Goal: Task Accomplishment & Management: Manage account settings

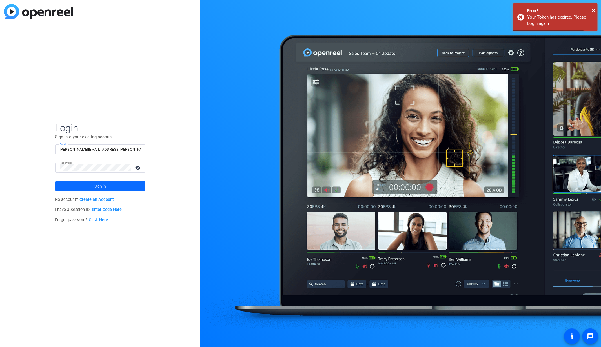
click at [117, 188] on span at bounding box center [100, 186] width 90 height 14
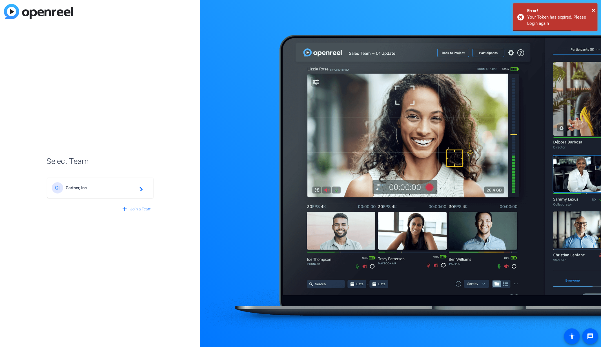
click at [108, 194] on mat-card-content "GI Gartner, Inc. navigate_next" at bounding box center [100, 188] width 106 height 20
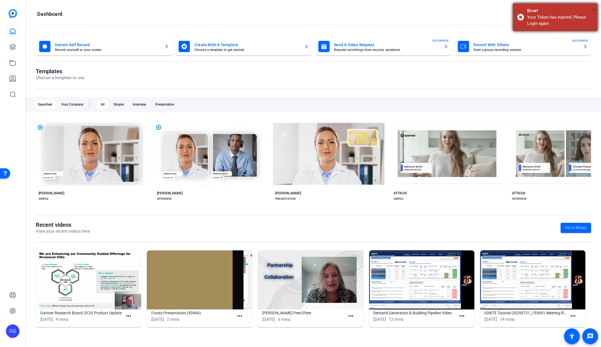
click at [592, 10] on div "Error!" at bounding box center [560, 11] width 66 height 6
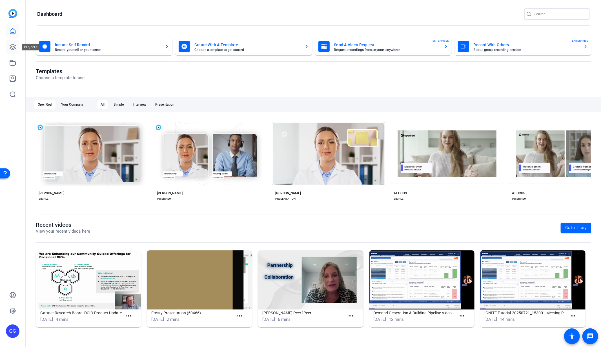
click at [12, 47] on icon at bounding box center [12, 47] width 7 height 7
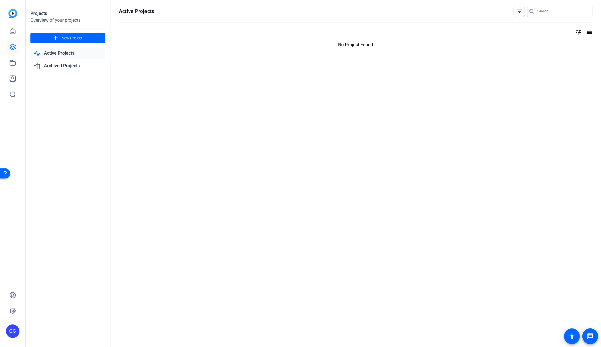
type input "george.grant@gartner.com"
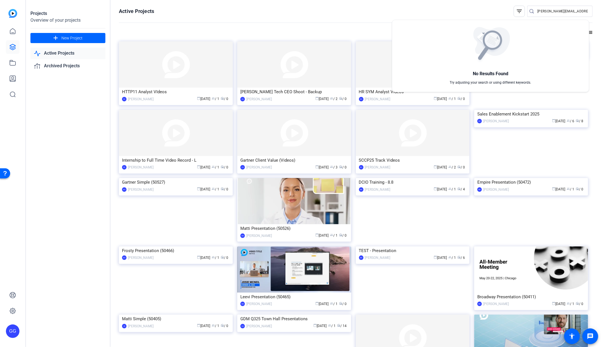
click at [71, 154] on div at bounding box center [300, 173] width 601 height 347
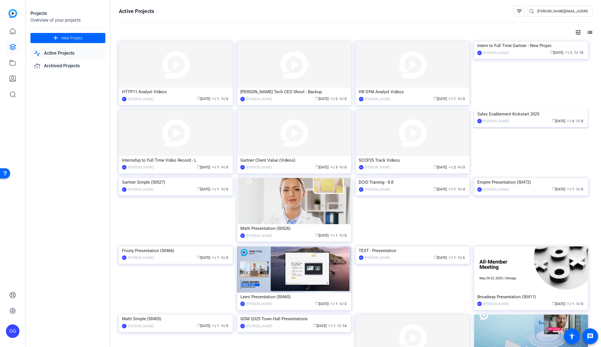
click at [517, 118] on div "Sales Enablement Kickstart 2025" at bounding box center [531, 114] width 108 height 8
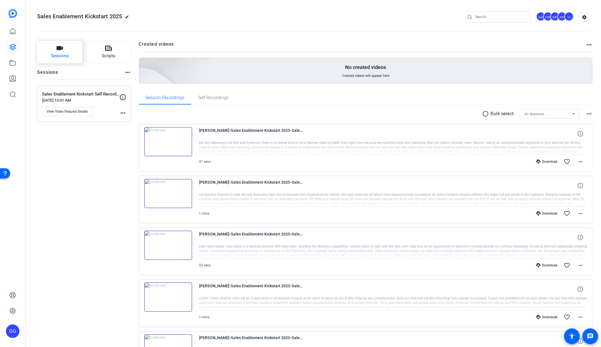
click at [43, 52] on button "Sessions" at bounding box center [59, 52] width 45 height 23
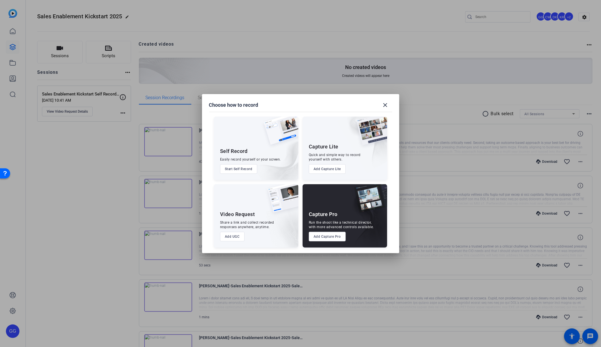
click at [227, 237] on button "Add UGC" at bounding box center [232, 237] width 25 height 10
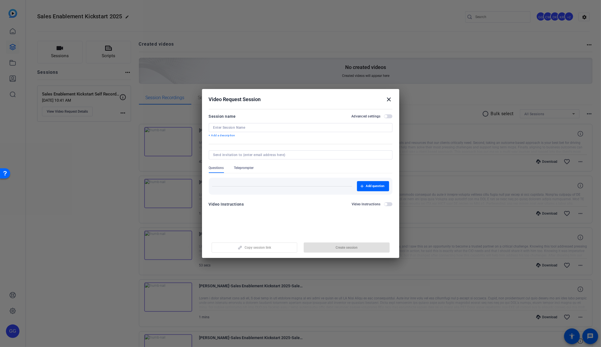
click at [385, 116] on span "button" at bounding box center [385, 116] width 3 height 3
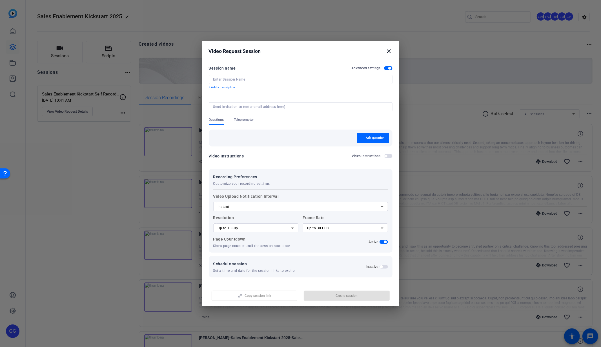
click at [386, 155] on span "button" at bounding box center [385, 156] width 3 height 3
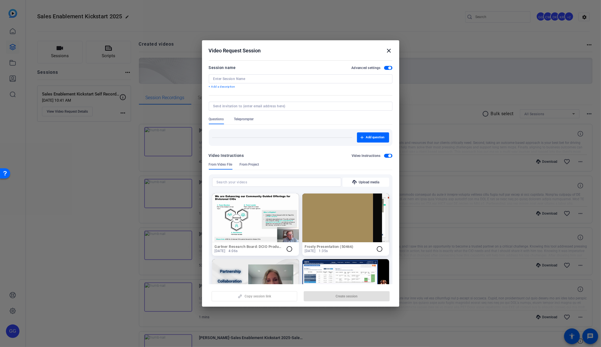
click at [388, 155] on span "button" at bounding box center [389, 155] width 3 height 3
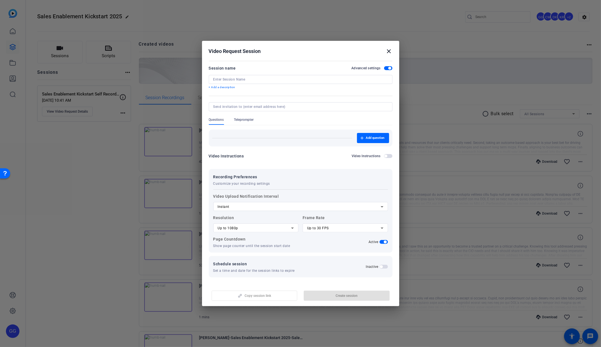
click at [327, 202] on div "Instant" at bounding box center [301, 206] width 166 height 9
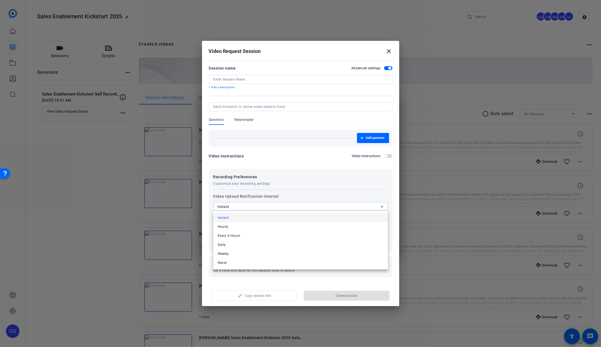
click at [334, 178] on div at bounding box center [300, 173] width 601 height 347
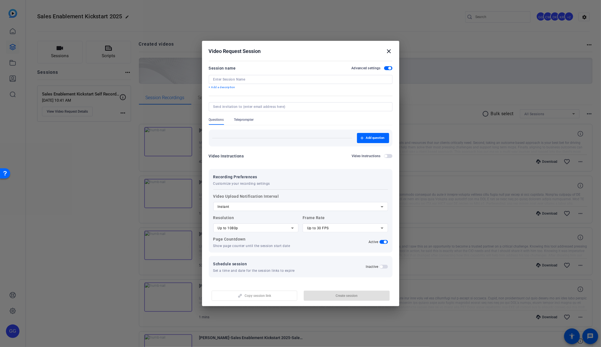
click at [285, 228] on div "Up to 1080p" at bounding box center [255, 228] width 74 height 7
click at [286, 228] on div at bounding box center [300, 173] width 601 height 347
drag, startPoint x: 312, startPoint y: 162, endPoint x: 298, endPoint y: 152, distance: 16.8
click at [312, 162] on div "Video Instructions Video Instructions" at bounding box center [301, 158] width 184 height 10
click at [295, 259] on div "Schedule session Set a time and date for the session links to expire Inactive" at bounding box center [301, 266] width 184 height 21
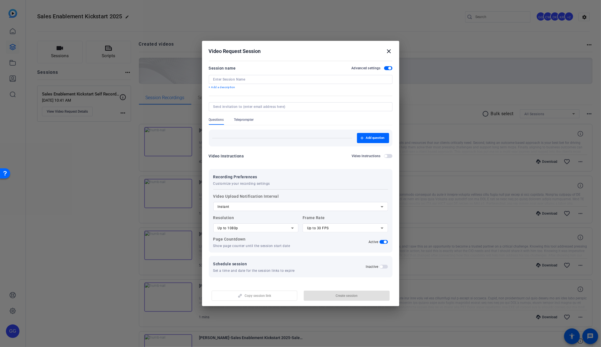
click at [380, 265] on button "Inactive" at bounding box center [383, 267] width 8 height 4
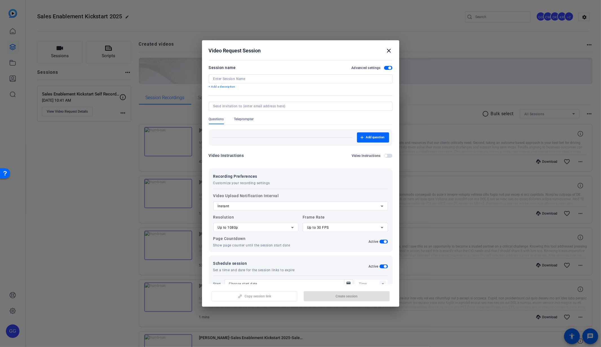
click at [383, 266] on span "button" at bounding box center [383, 266] width 8 height 4
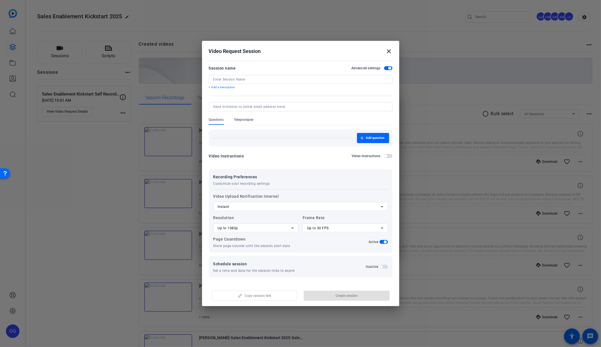
click at [388, 53] on mat-icon "close" at bounding box center [389, 51] width 7 height 7
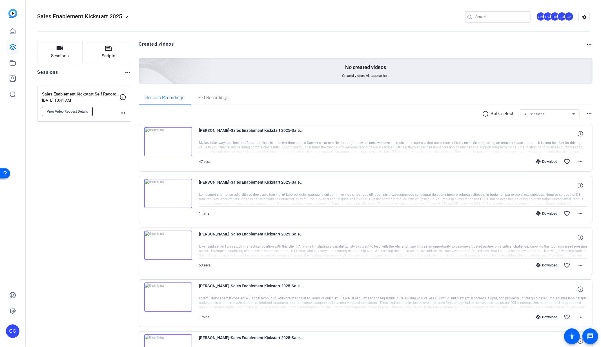
scroll to position [1, 0]
click at [93, 97] on p "Aug 11, 2025 @ 10:41 AM" at bounding box center [80, 99] width 77 height 5
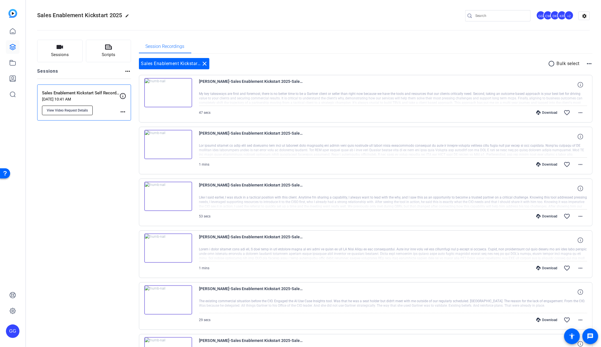
click at [74, 111] on span "View Video Request Details" at bounding box center [67, 110] width 41 height 5
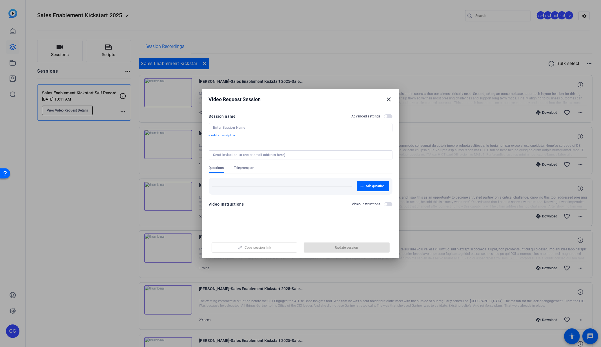
type input "Sales Enablement Kickstart Self Recording"
click at [265, 247] on span "Copy session link" at bounding box center [258, 247] width 26 height 5
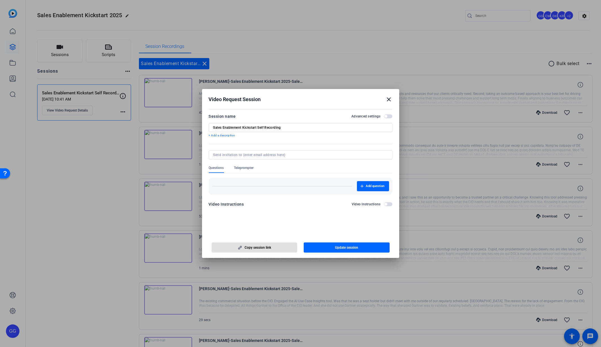
click at [388, 97] on mat-icon "close" at bounding box center [389, 99] width 7 height 7
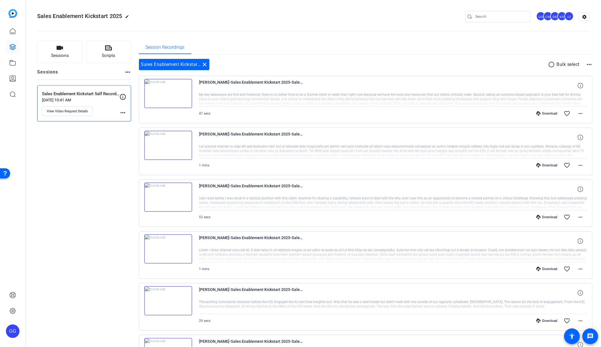
scroll to position [0, 0]
click at [582, 113] on span at bounding box center [580, 114] width 14 height 14
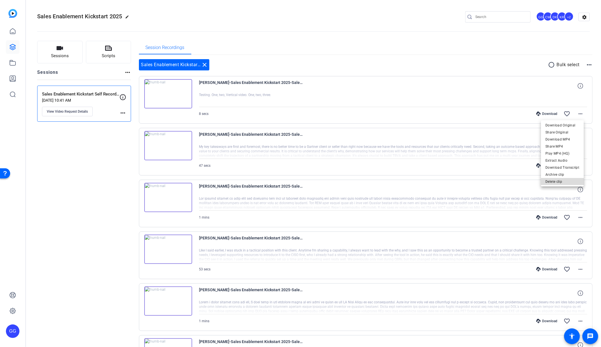
click at [566, 180] on span "Delete clip" at bounding box center [562, 181] width 34 height 7
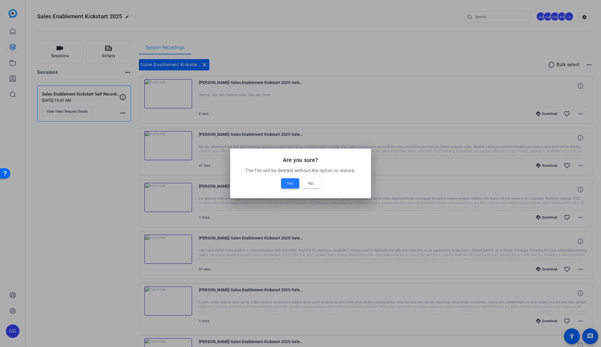
click at [295, 185] on span at bounding box center [290, 184] width 18 height 14
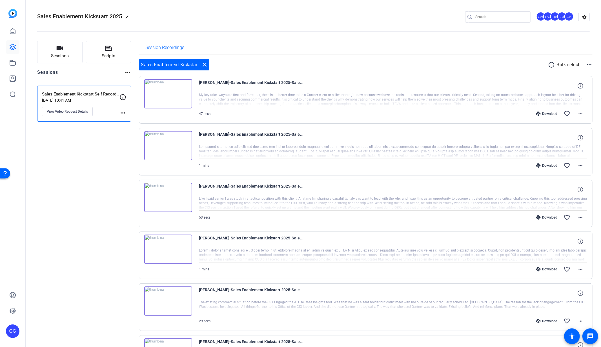
click at [567, 17] on div "+2" at bounding box center [568, 16] width 9 height 9
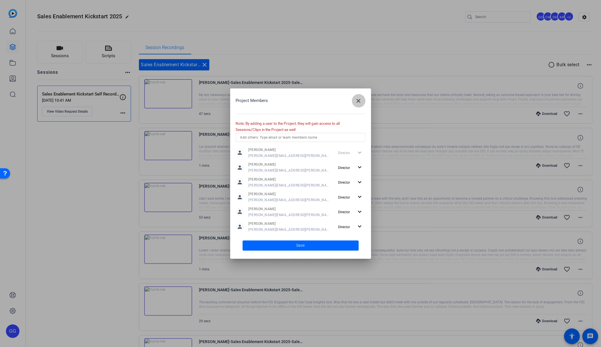
click at [363, 102] on span "button" at bounding box center [359, 101] width 14 height 14
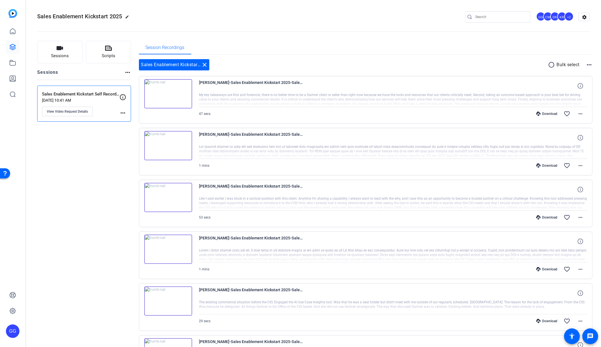
click at [207, 65] on mat-icon "close" at bounding box center [204, 64] width 7 height 7
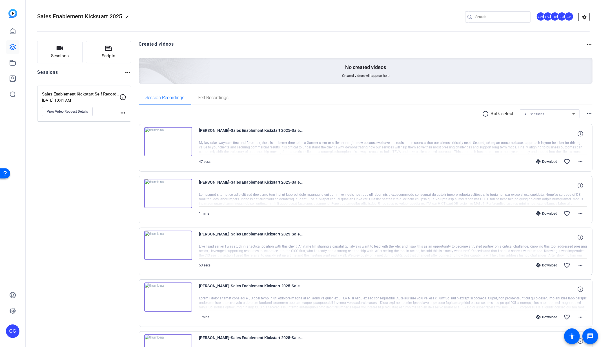
click at [581, 18] on mat-icon "settings" at bounding box center [584, 17] width 11 height 8
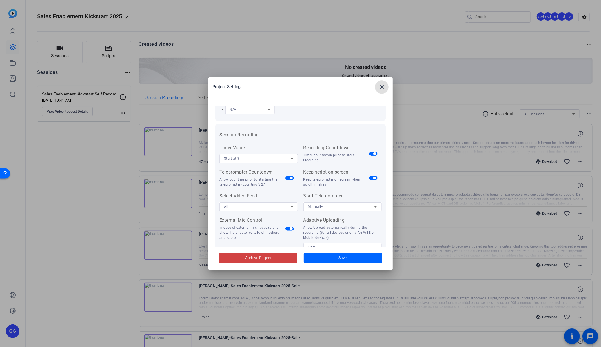
scroll to position [38, 0]
click at [381, 92] on span at bounding box center [382, 87] width 14 height 14
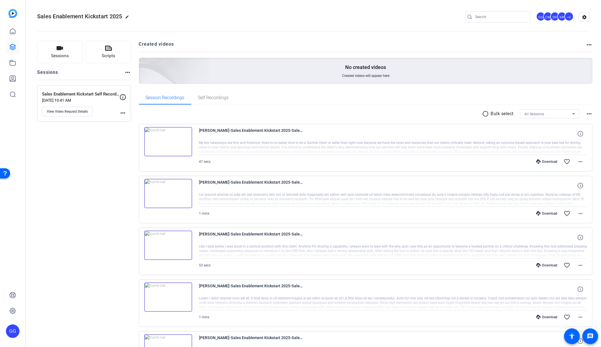
click at [567, 17] on div "+2" at bounding box center [568, 16] width 9 height 9
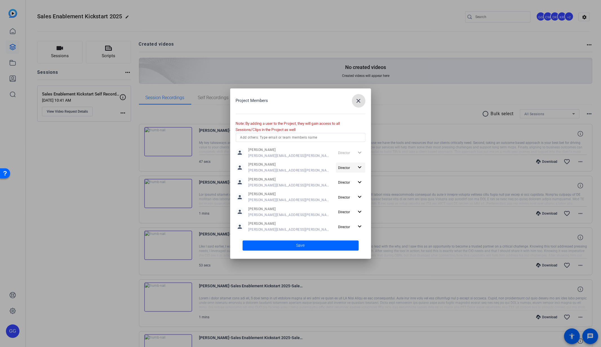
click at [357, 168] on mat-icon "expand_more" at bounding box center [359, 167] width 7 height 7
click at [351, 190] on span "Remove User" at bounding box center [347, 189] width 21 height 4
click at [358, 101] on mat-icon "close" at bounding box center [358, 100] width 7 height 7
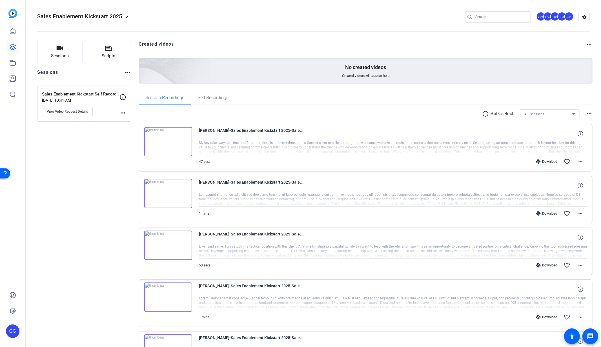
click at [566, 19] on div "+2" at bounding box center [568, 16] width 9 height 9
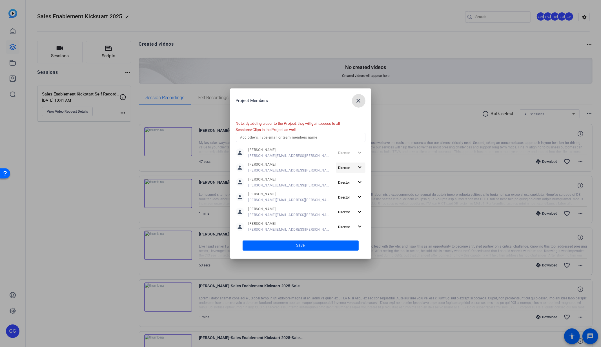
click at [356, 169] on mat-icon "expand_more" at bounding box center [359, 167] width 7 height 7
click at [345, 188] on span "Remove User" at bounding box center [347, 189] width 21 height 4
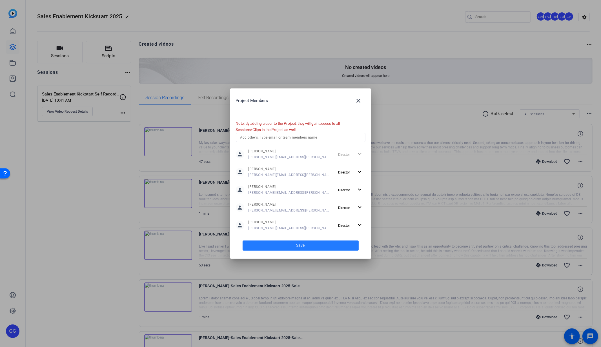
click at [297, 246] on span "Save" at bounding box center [300, 246] width 8 height 6
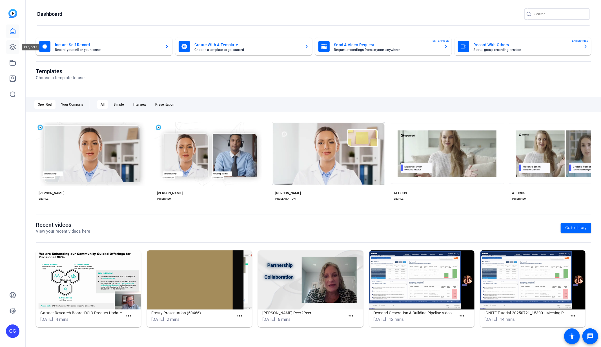
click at [17, 50] on link at bounding box center [13, 47] width 14 height 14
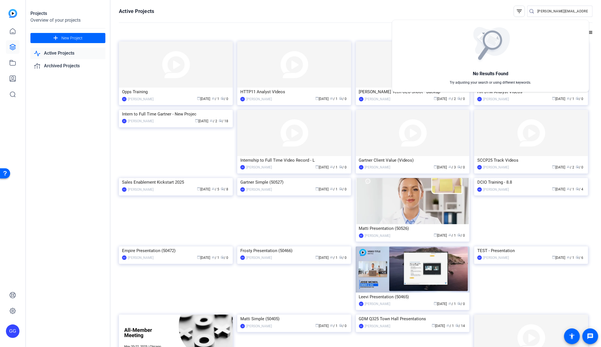
click at [105, 180] on div at bounding box center [300, 173] width 601 height 347
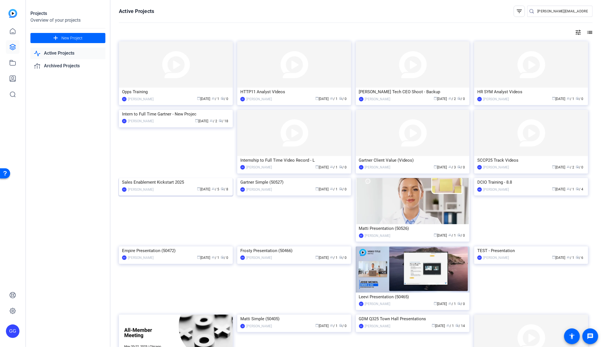
click at [175, 186] on div "Sales Enablement Kickstart 2025" at bounding box center [176, 182] width 108 height 8
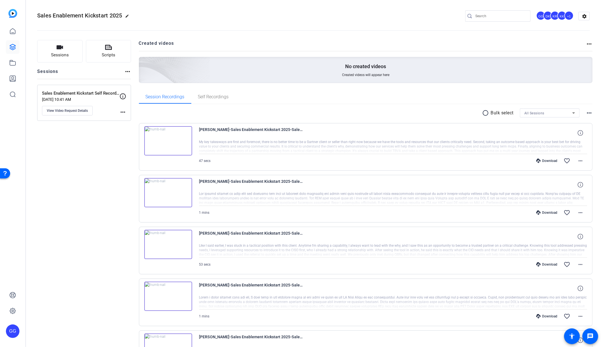
scroll to position [2, 0]
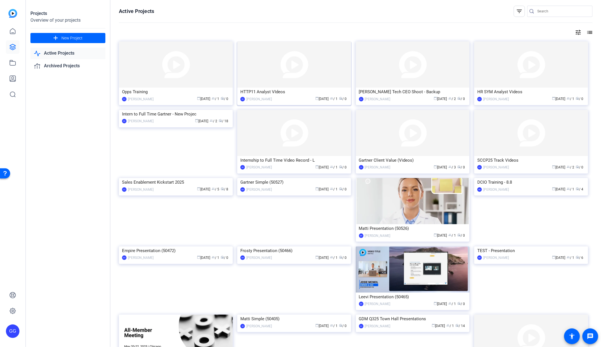
click at [277, 95] on div "HTTP11 Analyst VIdeos" at bounding box center [294, 92] width 108 height 8
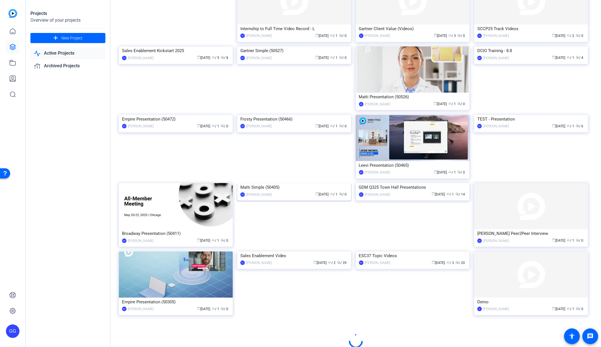
scroll to position [133, 0]
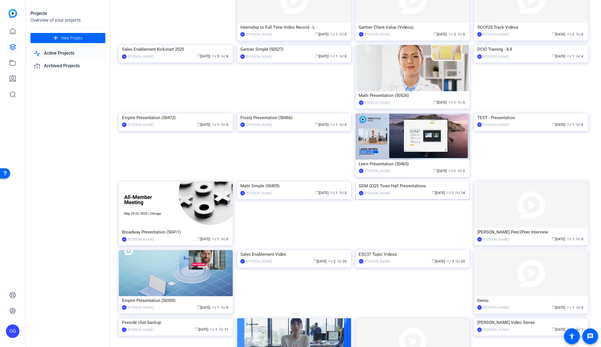
click at [401, 190] on div "GDM Q325 Town Hall Presentations" at bounding box center [413, 186] width 108 height 8
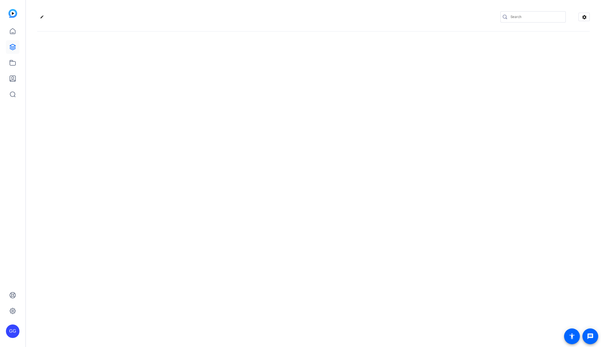
type input "[PERSON_NAME][EMAIL_ADDRESS][PERSON_NAME][PERSON_NAME][DOMAIN_NAME]"
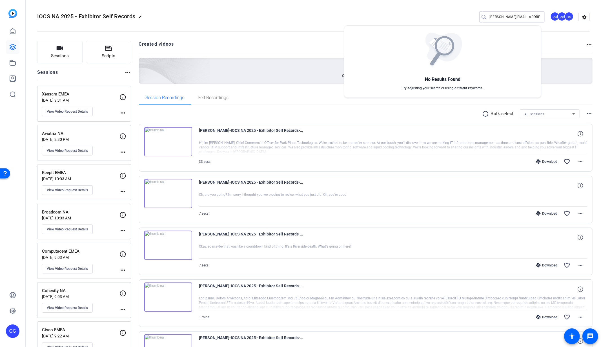
click at [304, 103] on div at bounding box center [300, 173] width 601 height 347
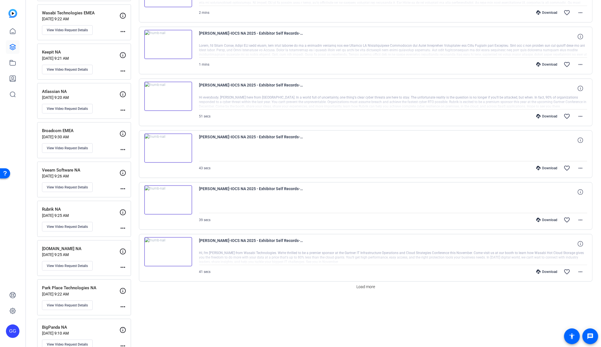
scroll to position [363, 0]
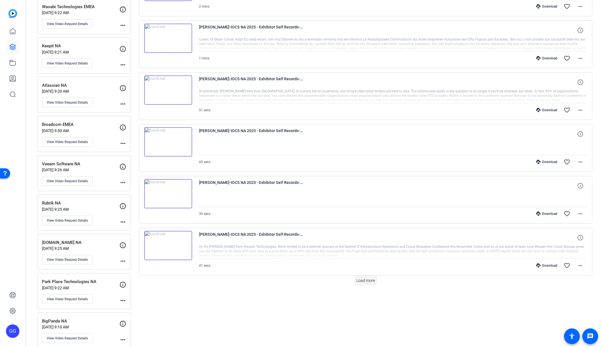
click at [356, 278] on span "Load more" at bounding box center [365, 281] width 19 height 6
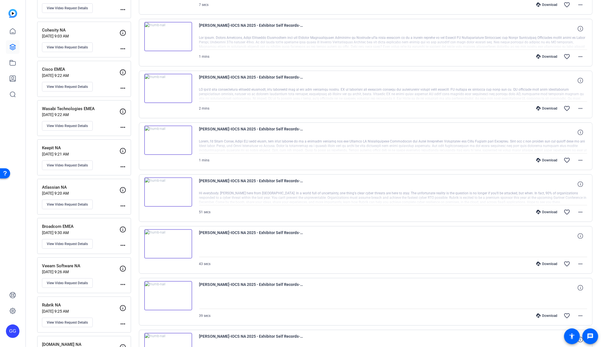
scroll to position [0, 0]
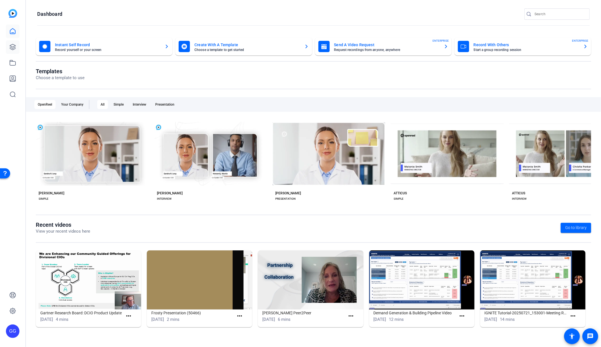
click at [12, 46] on icon at bounding box center [13, 47] width 6 height 6
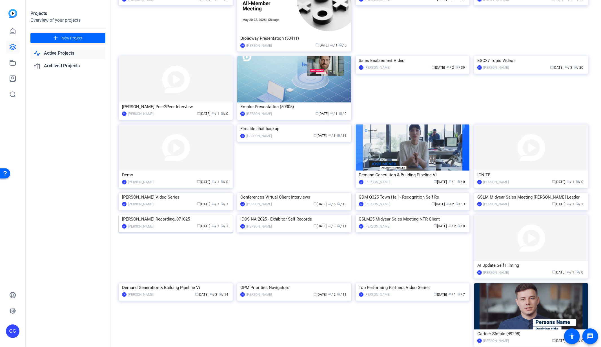
scroll to position [334, 0]
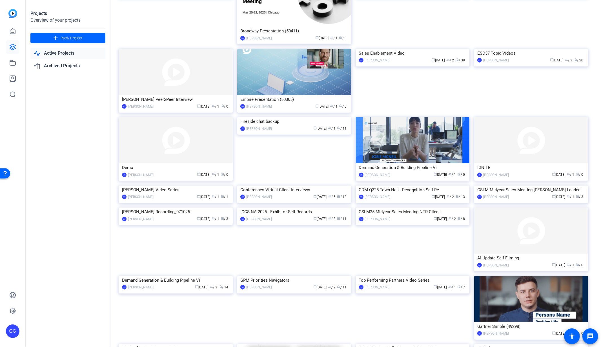
click at [283, 216] on div "IOCS NA 2025 - Exhibitor Self Records" at bounding box center [294, 212] width 108 height 8
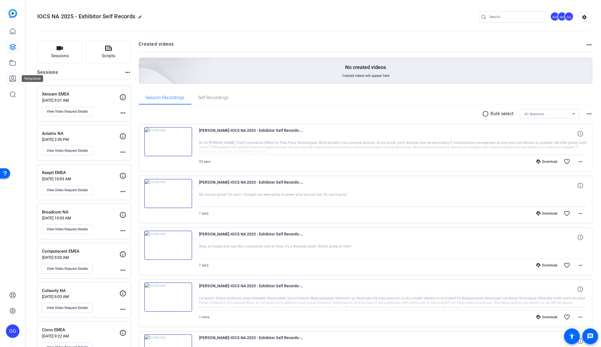
click at [12, 71] on div at bounding box center [13, 63] width 14 height 77
click at [14, 309] on icon at bounding box center [13, 311] width 6 height 6
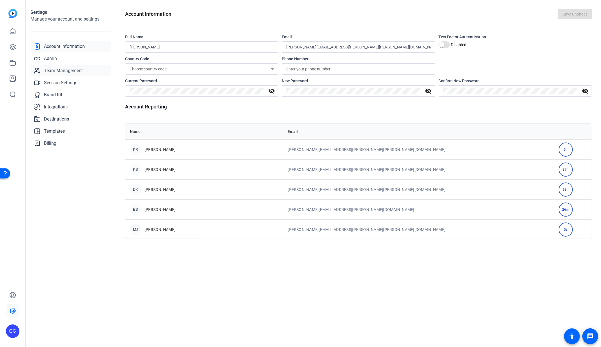
click at [53, 72] on span "Team Management" at bounding box center [63, 70] width 39 height 7
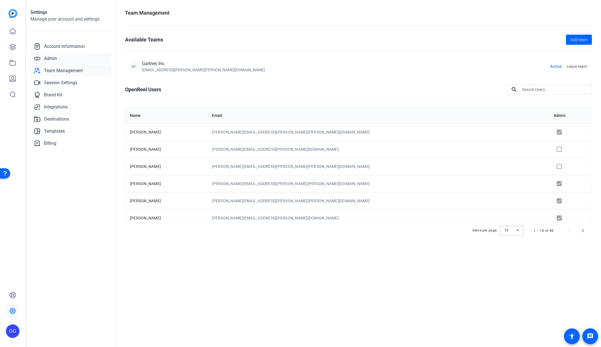
click at [50, 59] on span "Admin" at bounding box center [50, 58] width 13 height 7
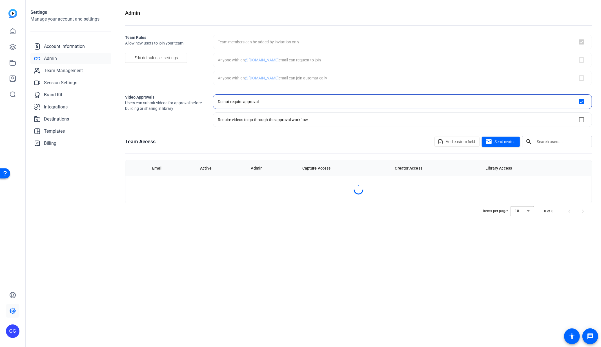
checkbox input "true"
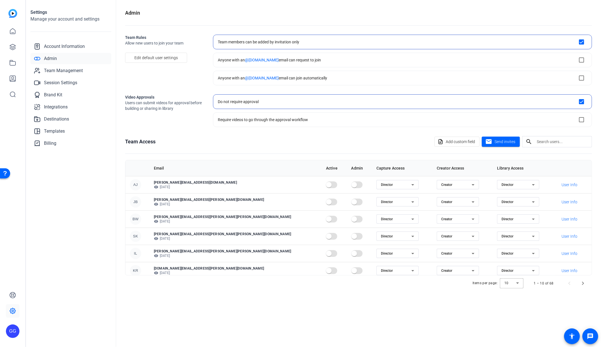
scroll to position [71, 0]
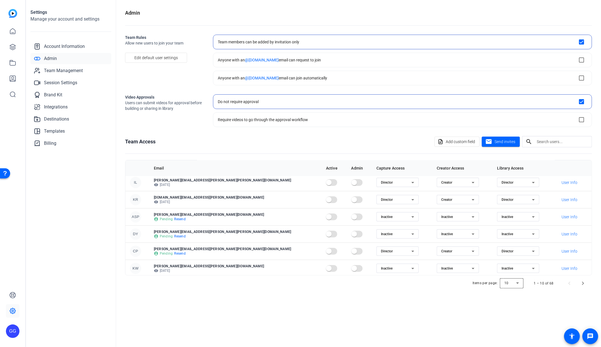
click at [514, 286] on div at bounding box center [512, 284] width 24 height 14
click at [514, 319] on mat-option "100" at bounding box center [512, 320] width 24 height 9
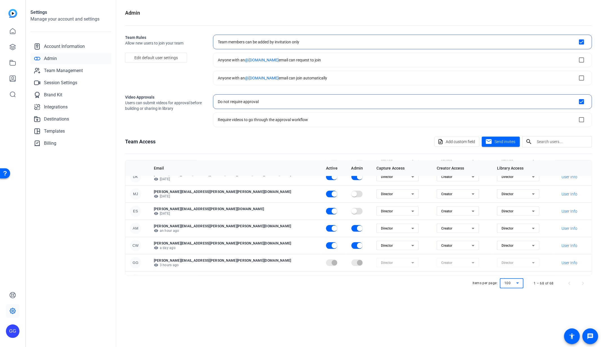
scroll to position [380, 0]
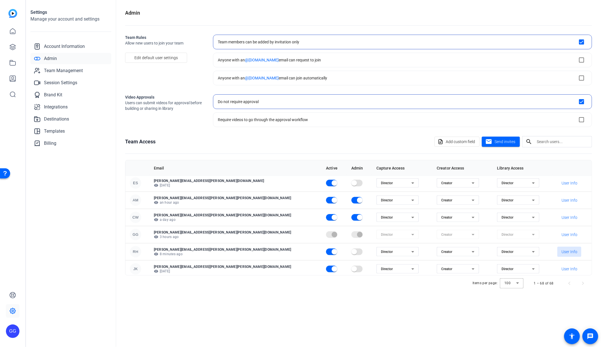
click at [561, 249] on span "User Info" at bounding box center [569, 252] width 16 height 6
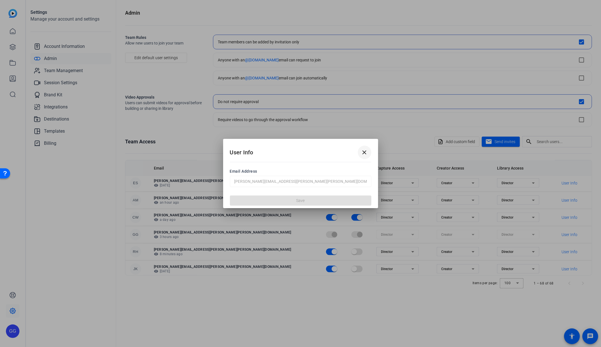
click at [369, 150] on span at bounding box center [365, 153] width 14 height 14
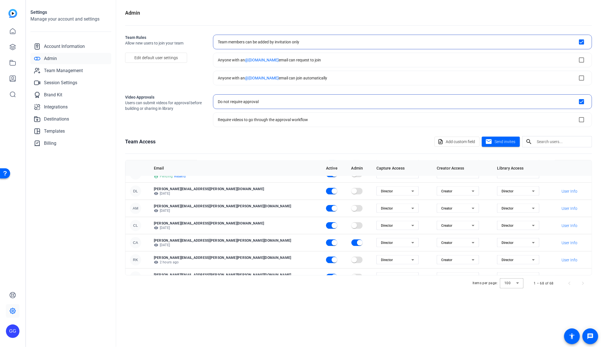
scroll to position [724, 0]
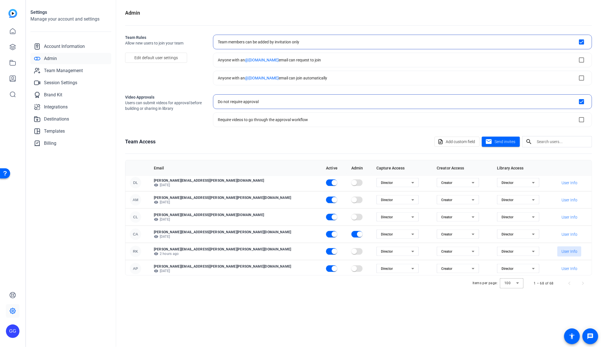
click at [561, 249] on span "User Info" at bounding box center [569, 252] width 16 height 6
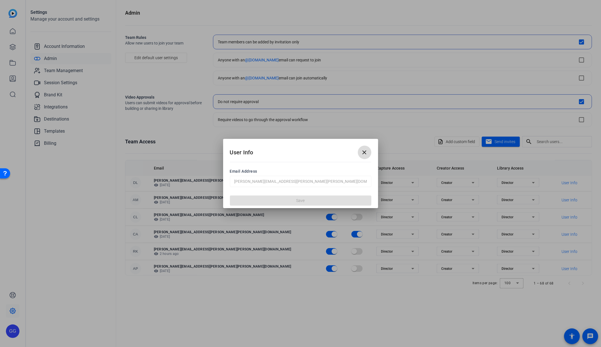
click at [366, 151] on mat-icon "close" at bounding box center [364, 152] width 7 height 7
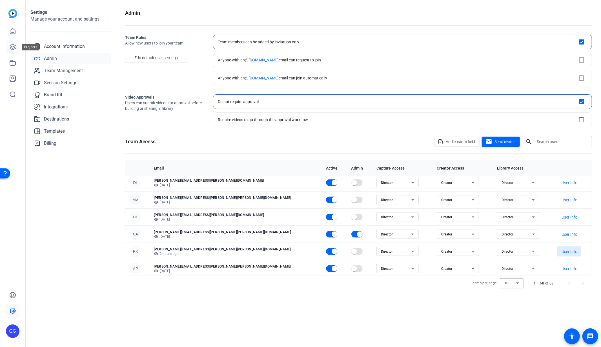
click at [12, 47] on icon at bounding box center [13, 47] width 6 height 6
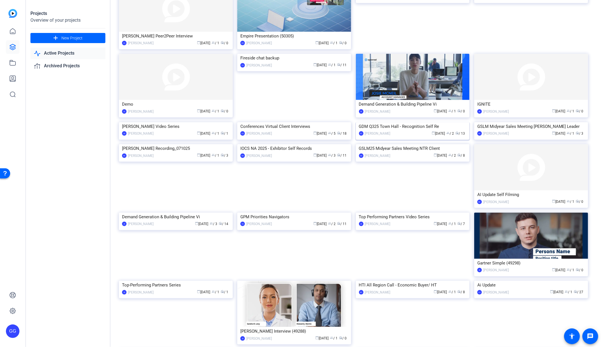
scroll to position [440, 0]
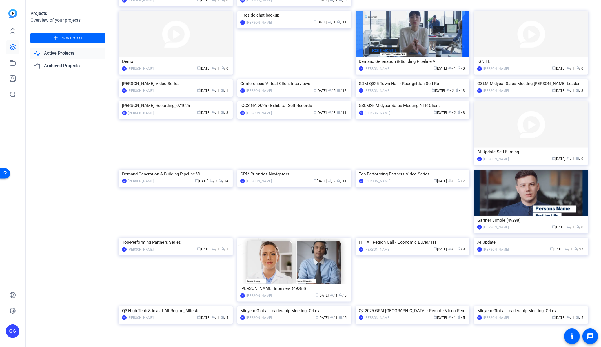
click at [290, 110] on div "IOCS NA 2025 - Exhibitor Self Records" at bounding box center [294, 105] width 108 height 8
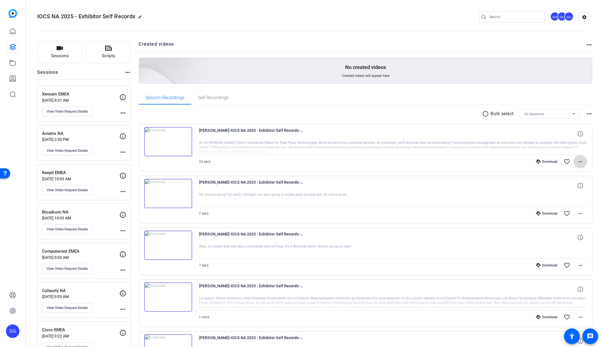
click at [577, 161] on mat-icon "more_horiz" at bounding box center [580, 161] width 7 height 7
click at [447, 170] on div at bounding box center [300, 173] width 601 height 347
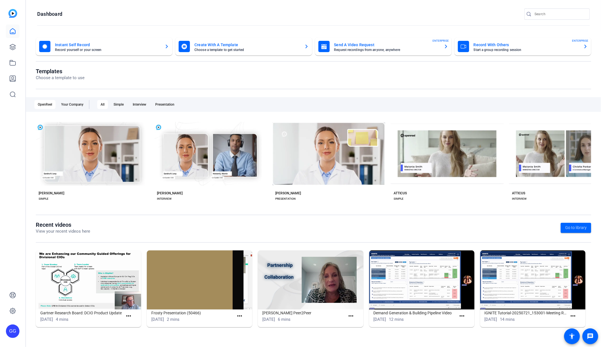
click at [560, 15] on input "Search" at bounding box center [559, 14] width 51 height 7
click at [14, 45] on icon at bounding box center [12, 47] width 7 height 7
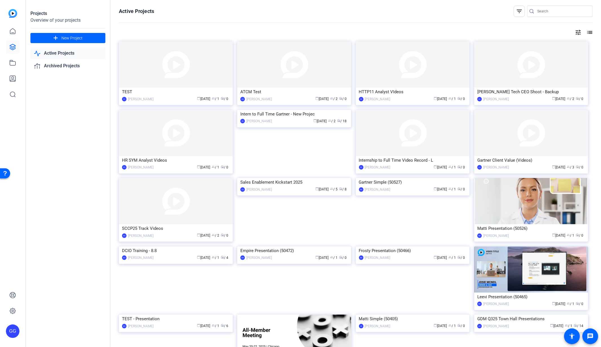
click at [543, 12] on input "Search" at bounding box center [562, 11] width 51 height 7
type input "[PERSON_NAME]"
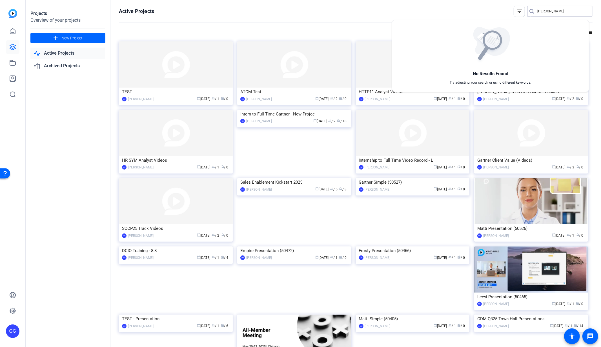
click at [310, 16] on div at bounding box center [300, 173] width 601 height 347
